Goal: Information Seeking & Learning: Understand process/instructions

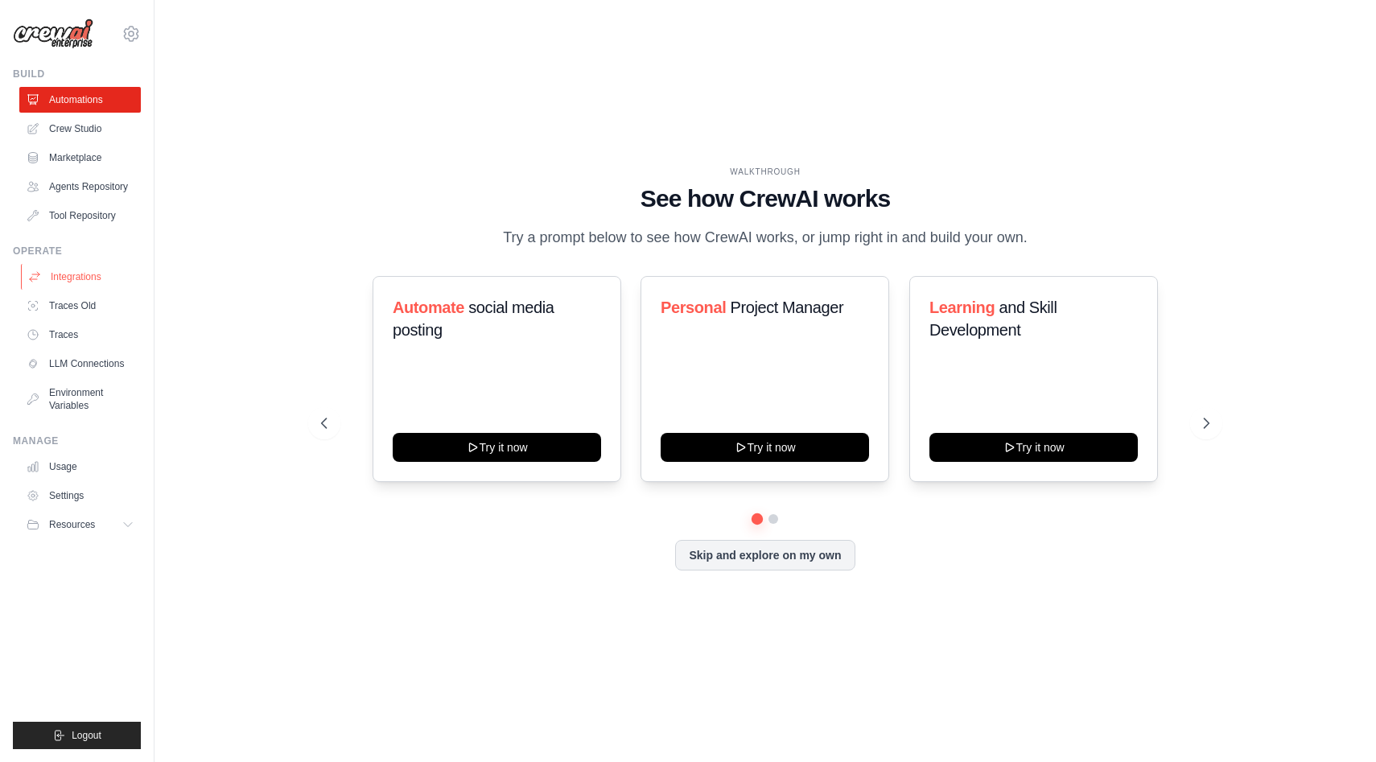
click at [76, 274] on link "Integrations" at bounding box center [81, 277] width 121 height 26
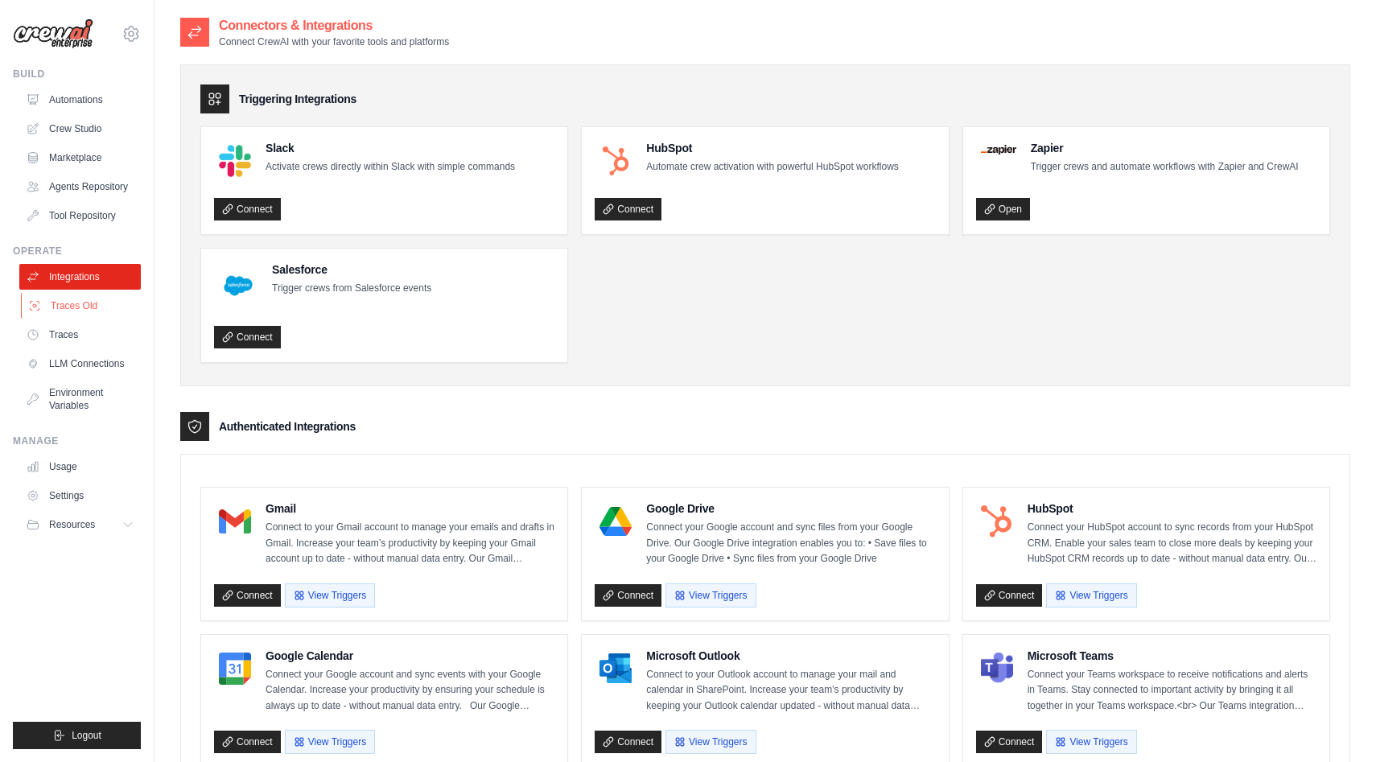
click at [89, 302] on link "Traces Old" at bounding box center [81, 306] width 121 height 26
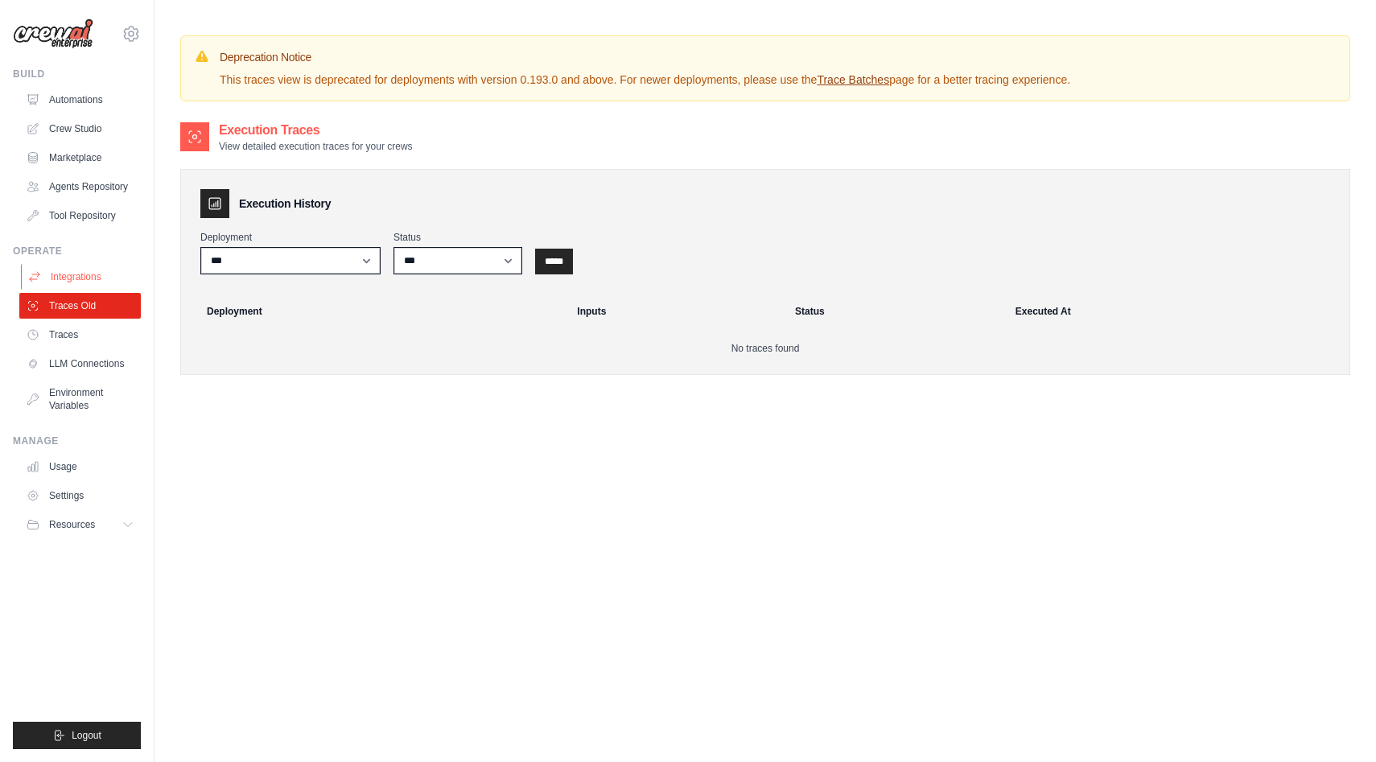
click at [81, 277] on link "Integrations" at bounding box center [81, 277] width 121 height 26
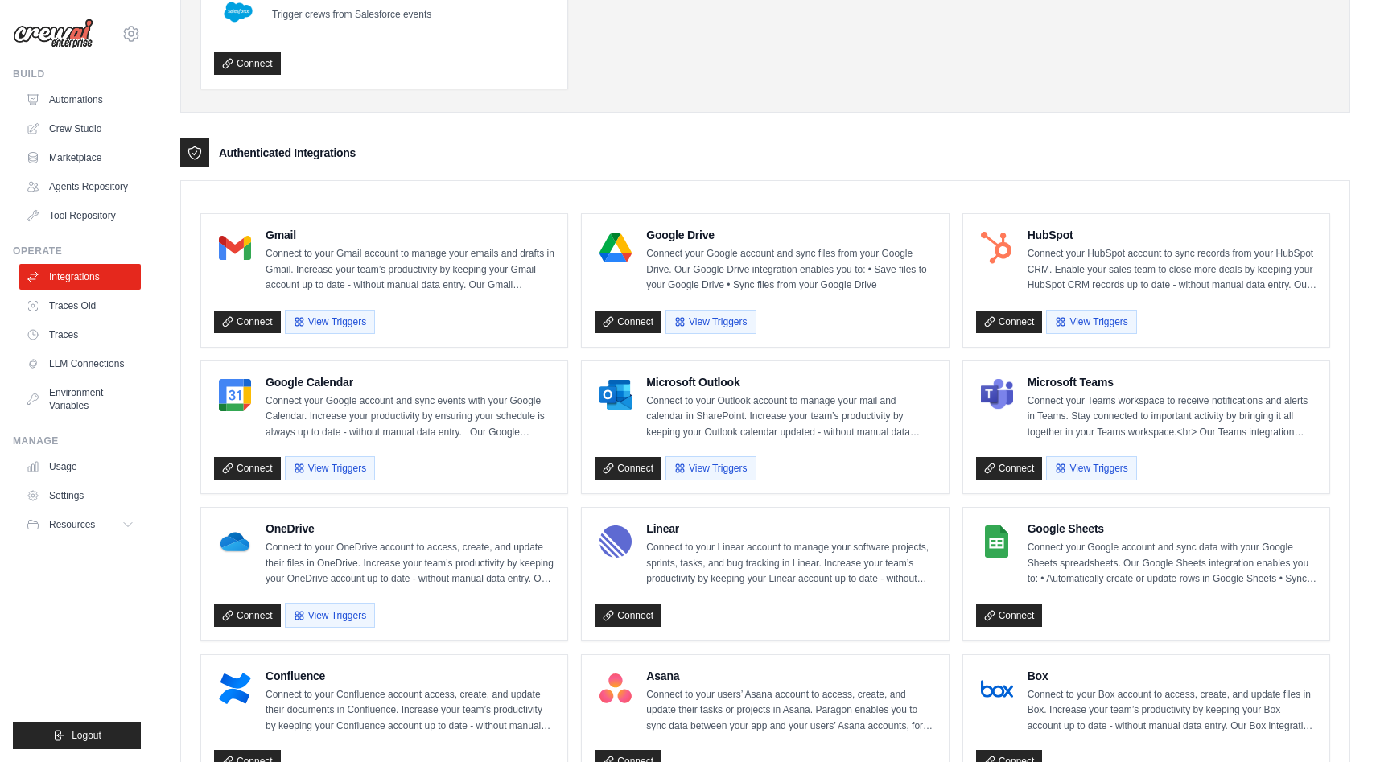
scroll to position [274, 0]
click at [333, 279] on p "Connect to your Gmail account to manage your emails and drafts in Gmail. Increa…" at bounding box center [409, 268] width 289 height 47
click at [323, 318] on button "View Triggers" at bounding box center [330, 320] width 90 height 24
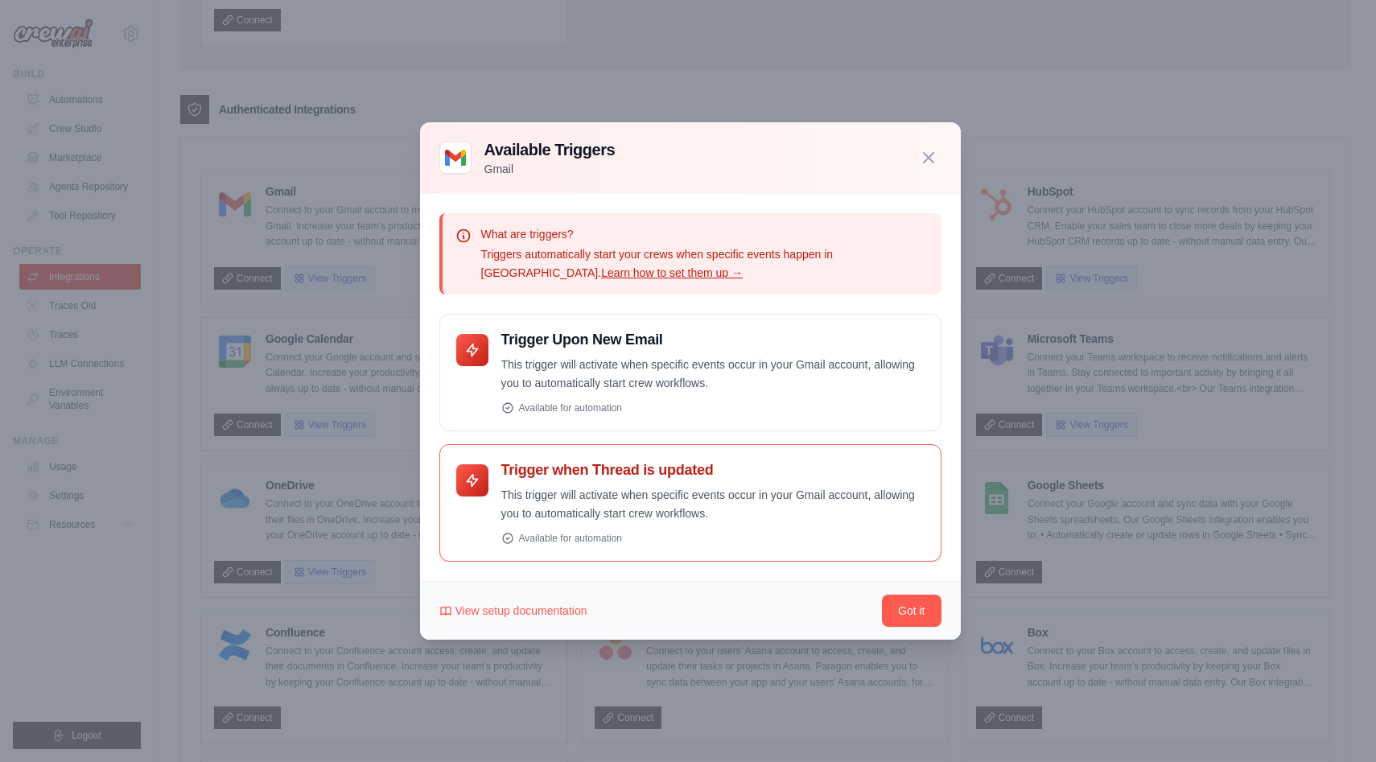
scroll to position [327, 0]
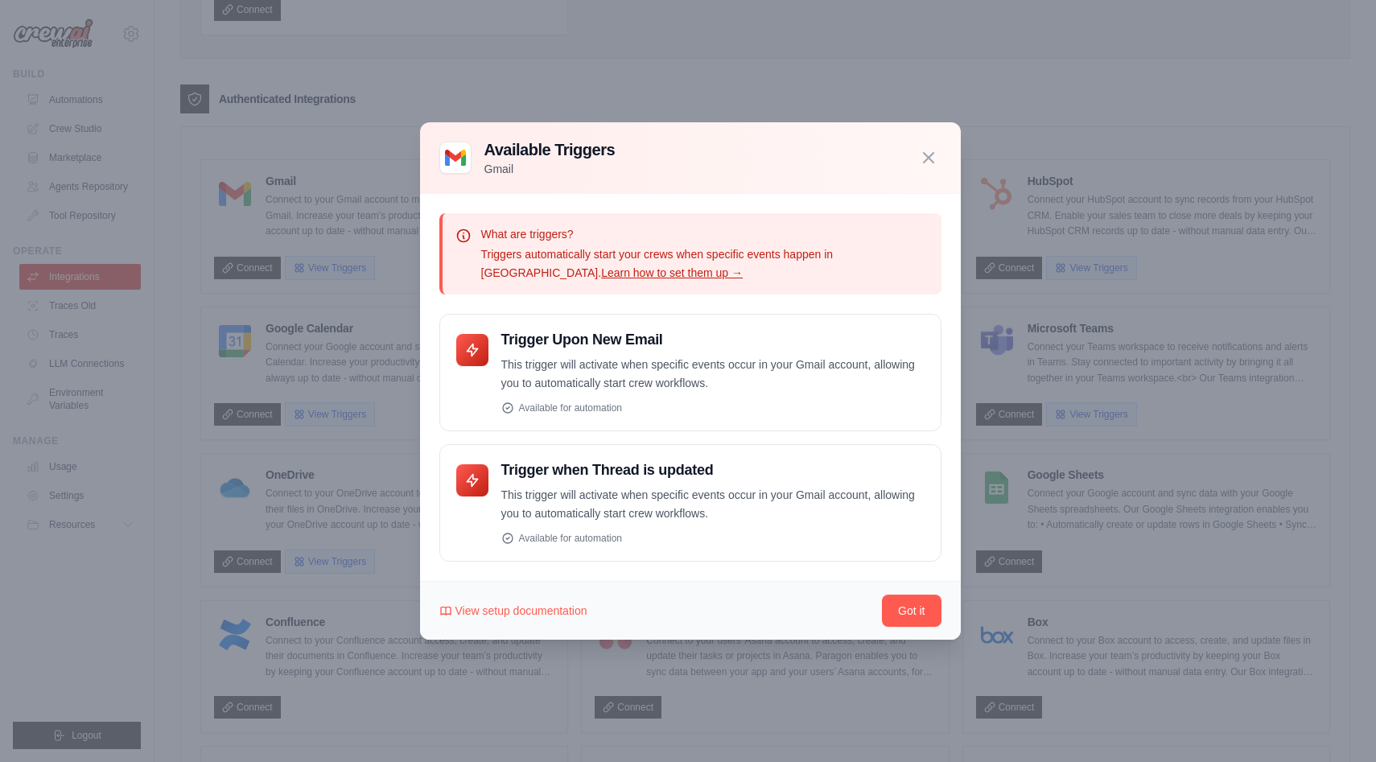
click at [601, 275] on link "Learn how to set them up →" at bounding box center [672, 272] width 142 height 13
click at [932, 164] on icon "button" at bounding box center [928, 156] width 19 height 19
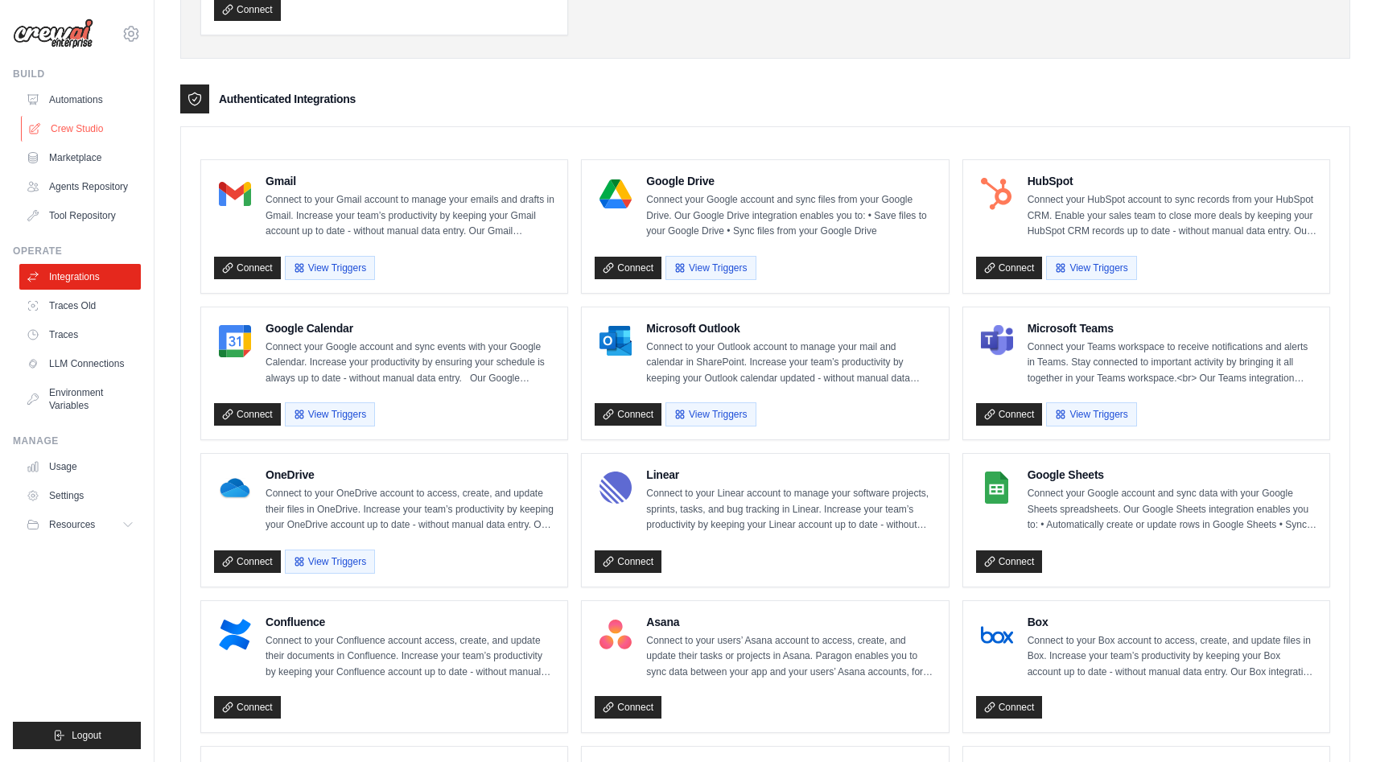
click at [101, 130] on link "Crew Studio" at bounding box center [81, 129] width 121 height 26
